Goal: Task Accomplishment & Management: Manage account settings

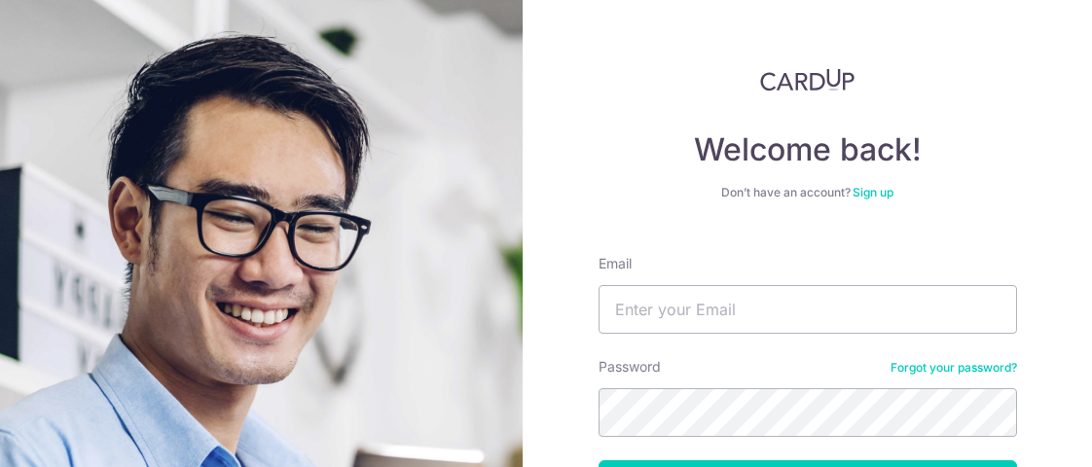
click at [704, 297] on input "Email" at bounding box center [807, 309] width 418 height 49
type input "n"
type input "[EMAIL_ADDRESS][DOMAIN_NAME]"
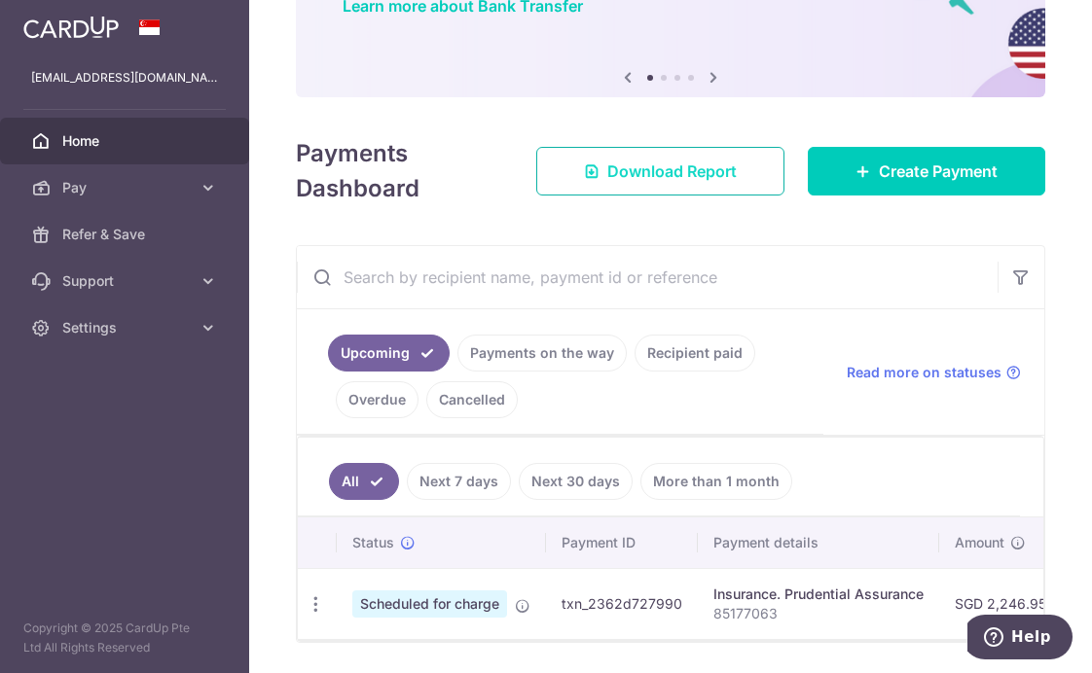
scroll to position [246, 0]
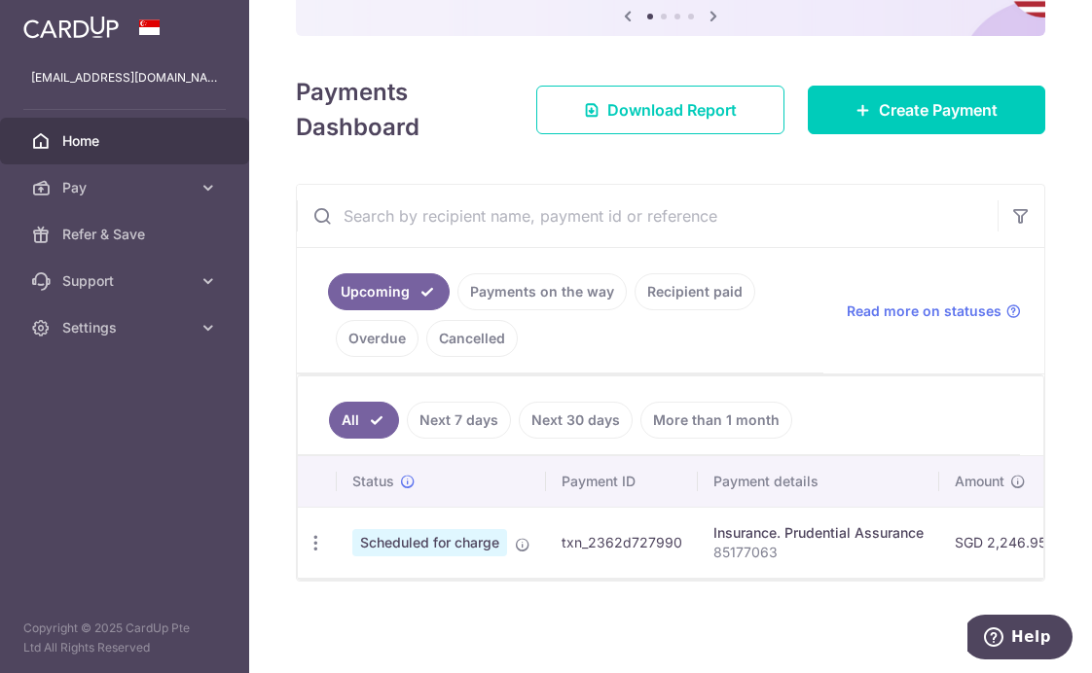
click at [524, 273] on link "Payments on the way" at bounding box center [541, 291] width 169 height 37
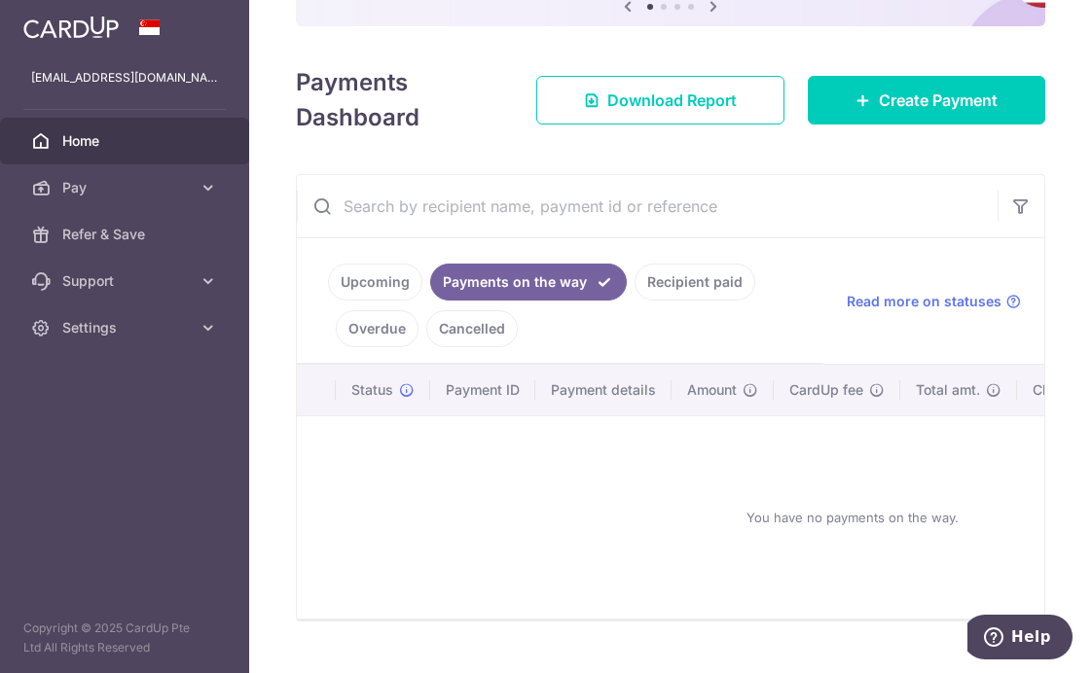
click at [703, 275] on link "Recipient paid" at bounding box center [695, 282] width 121 height 37
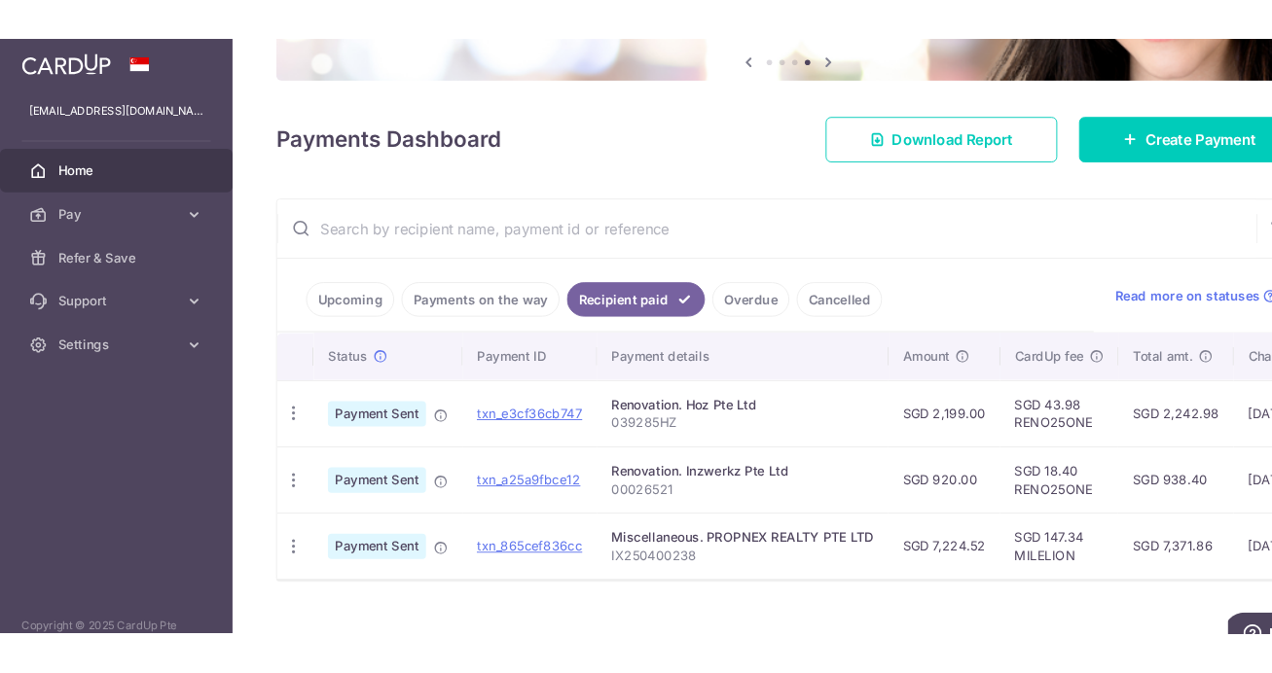
scroll to position [214, 0]
